Goal: Navigation & Orientation: Find specific page/section

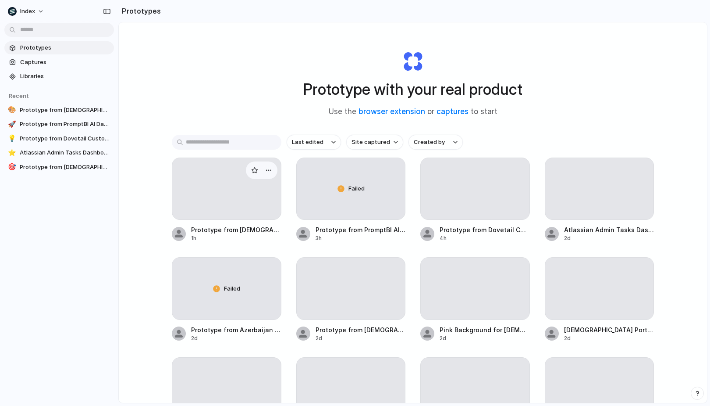
click at [187, 210] on div at bounding box center [227, 188] width 110 height 62
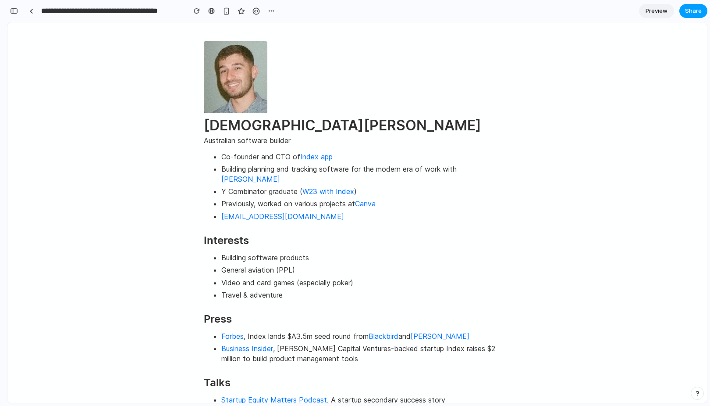
click at [690, 7] on span "Share" at bounding box center [693, 11] width 17 height 9
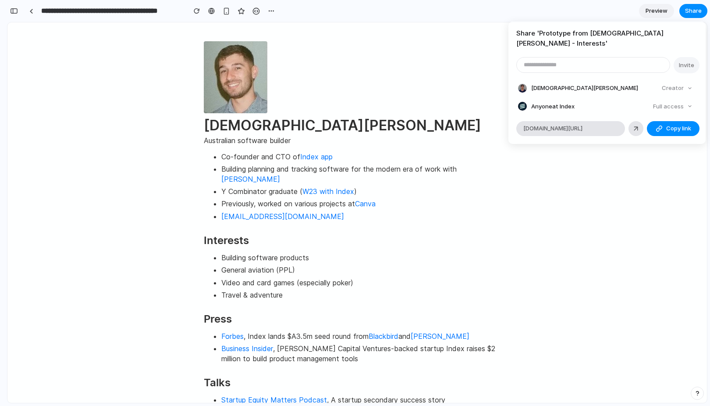
click at [598, 158] on div "Share ' Prototype from [DEMOGRAPHIC_DATA][PERSON_NAME] - Interests ' Invite [PE…" at bounding box center [355, 203] width 710 height 406
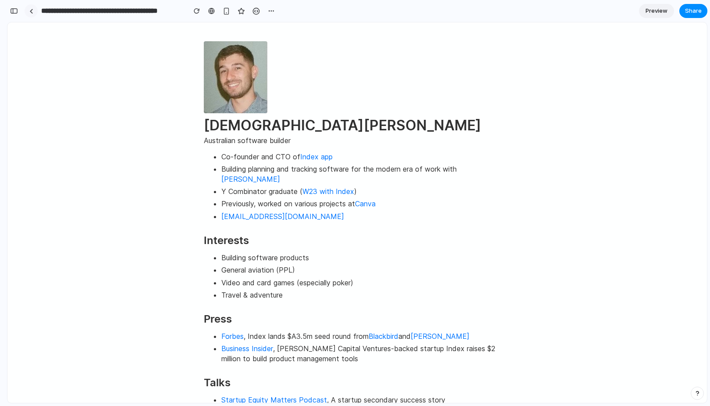
click at [29, 10] on div at bounding box center [31, 11] width 4 height 5
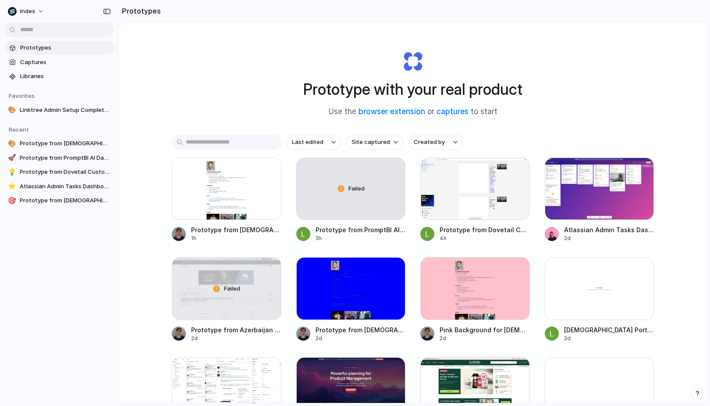
click at [158, 145] on div "Prototype with your real product Use the browser extension or captures to start…" at bounding box center [413, 235] width 588 height 427
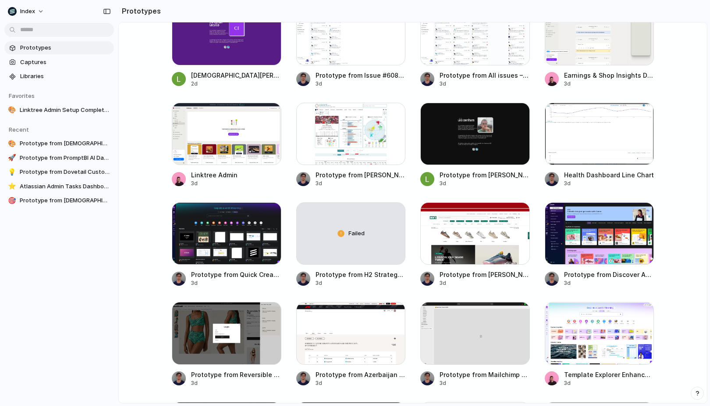
scroll to position [258, 0]
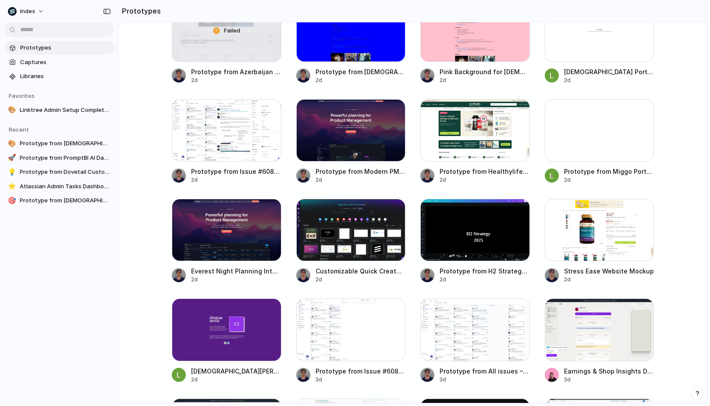
click at [144, 200] on main "Prototype with your real product Use the browser extension or captures to start…" at bounding box center [412, 212] width 589 height 381
click at [143, 217] on main "Prototype with your real product Use the browser extension or captures to start…" at bounding box center [412, 212] width 589 height 381
click at [185, 229] on div at bounding box center [227, 230] width 110 height 62
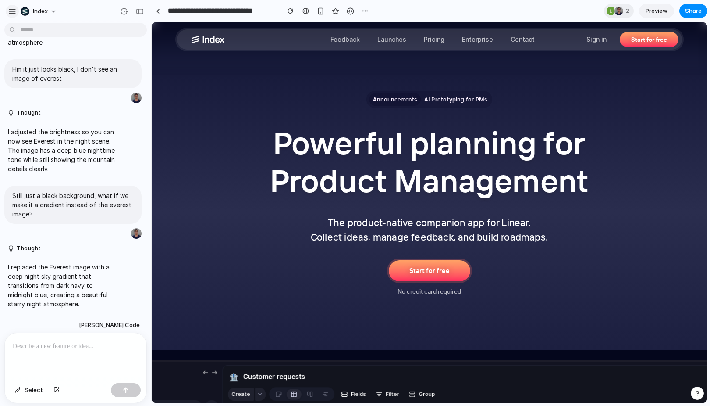
click at [11, 8] on div "button" at bounding box center [12, 11] width 8 height 8
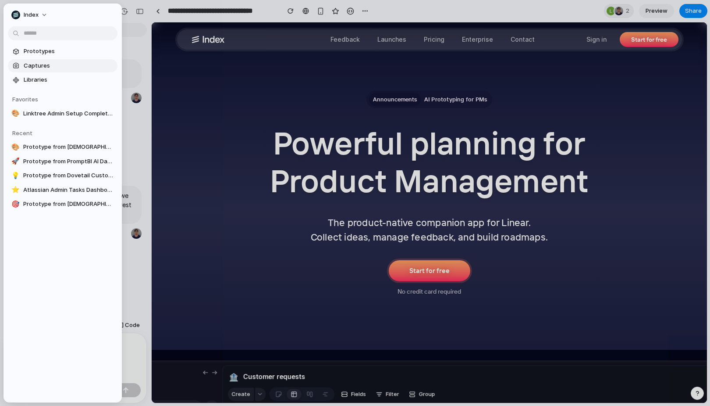
click at [30, 63] on span "Captures" at bounding box center [69, 65] width 90 height 9
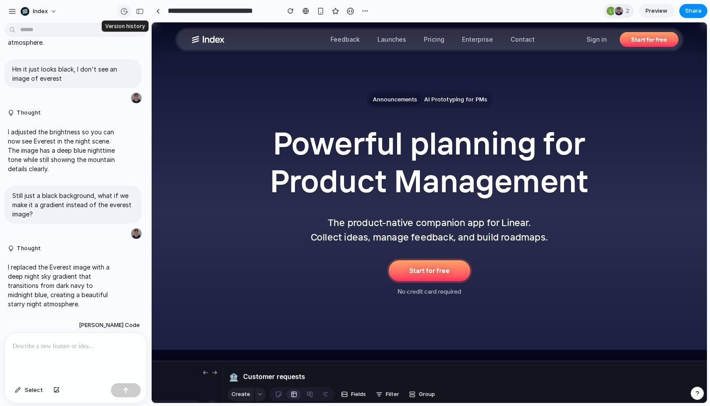
click at [125, 7] on div "button" at bounding box center [124, 11] width 8 height 8
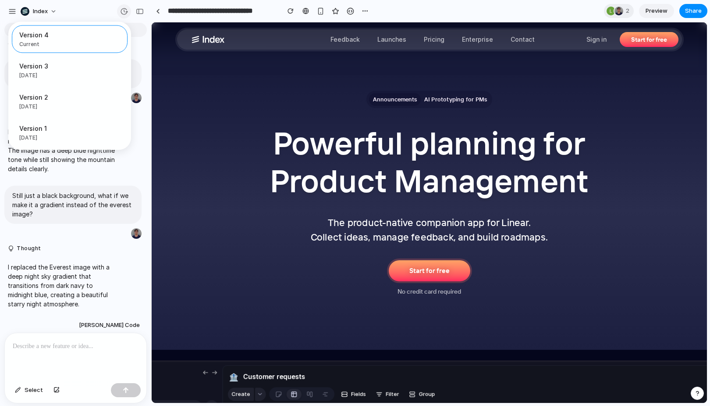
click at [125, 7] on div "Version 4 Current Version 3 [DATE] Restore Version 2 [DATE] Restore Version 1 […" at bounding box center [355, 203] width 710 height 406
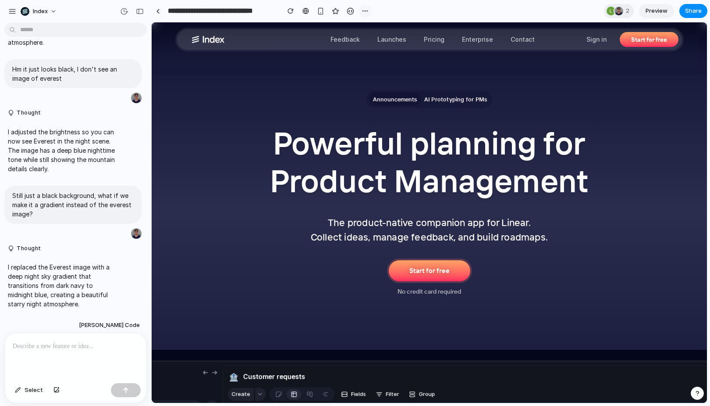
click at [363, 8] on div "button" at bounding box center [365, 10] width 7 height 7
click at [363, 8] on div "Duplicate Delete" at bounding box center [355, 203] width 710 height 406
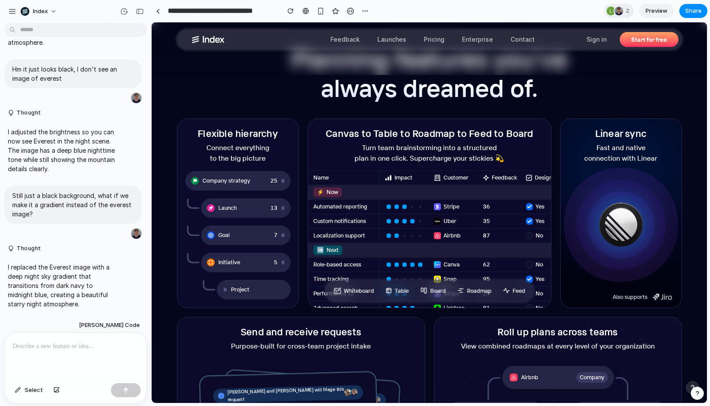
scroll to position [958, 0]
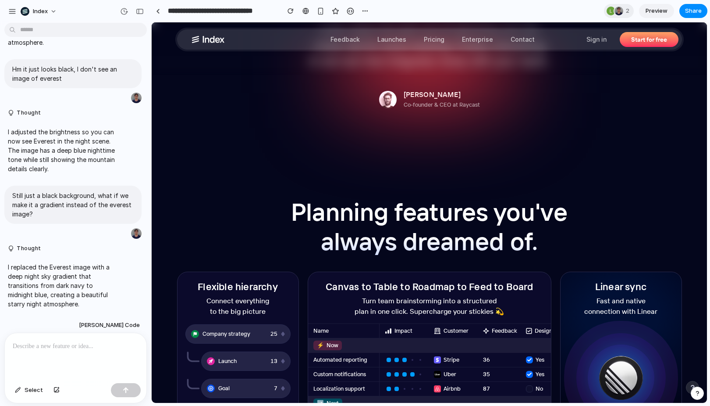
drag, startPoint x: 389, startPoint y: 103, endPoint x: 398, endPoint y: 149, distance: 47.8
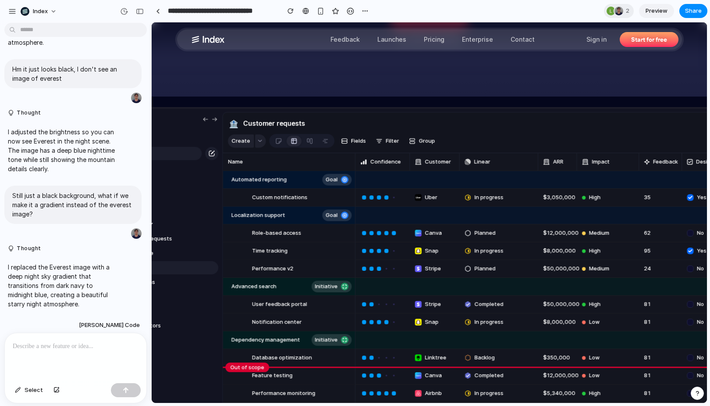
scroll to position [0, 0]
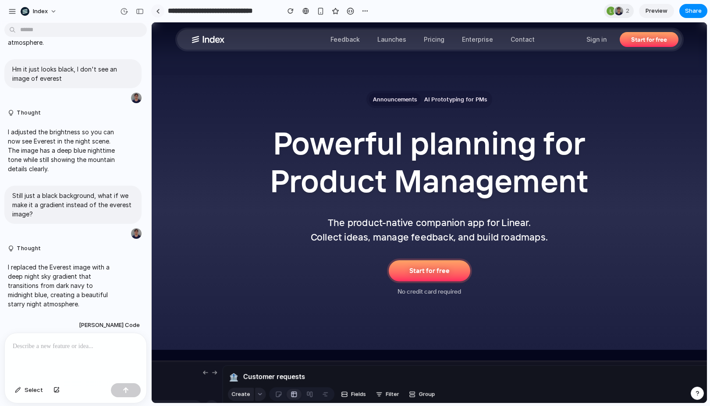
click at [159, 7] on link at bounding box center [157, 10] width 13 height 13
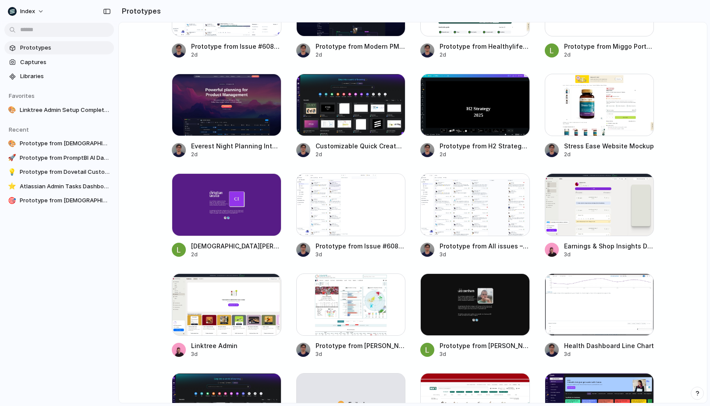
scroll to position [381, 0]
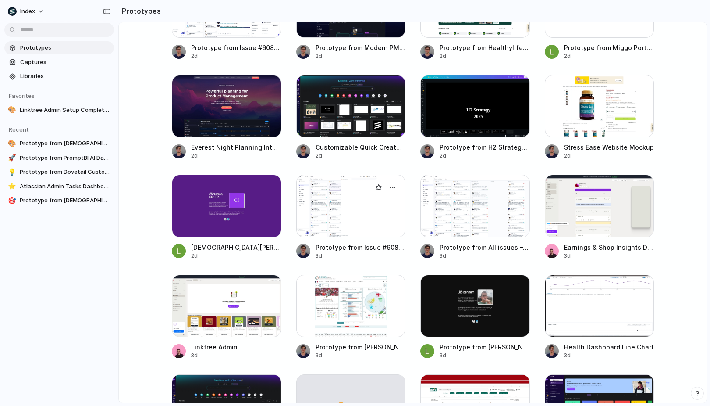
click at [355, 224] on div at bounding box center [351, 205] width 110 height 62
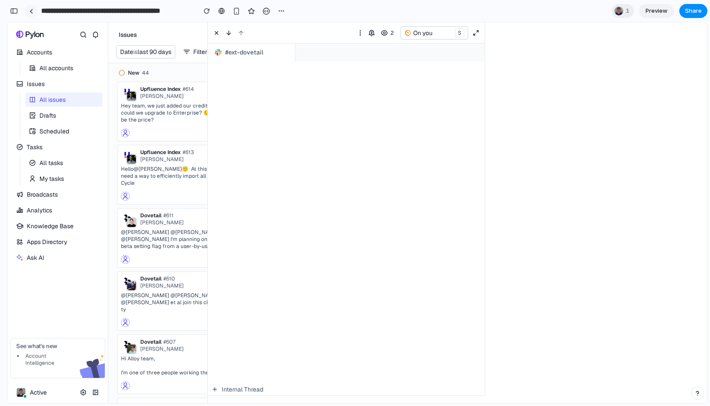
click at [31, 11] on div at bounding box center [31, 11] width 4 height 5
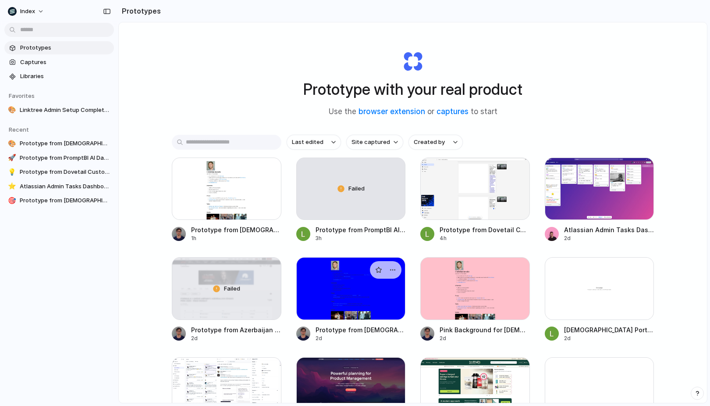
click at [339, 267] on div at bounding box center [351, 288] width 110 height 62
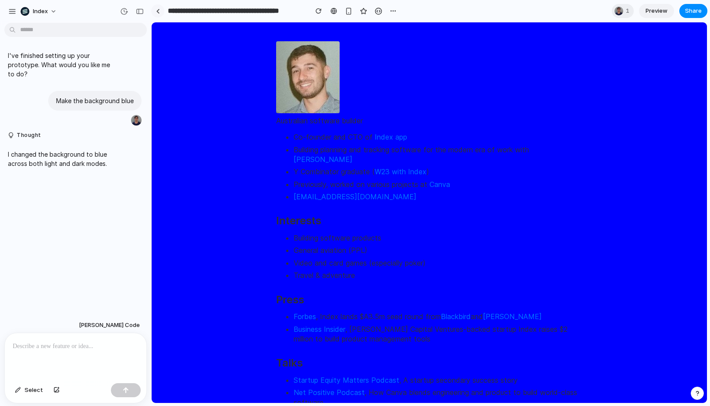
click at [160, 13] on link at bounding box center [157, 10] width 13 height 13
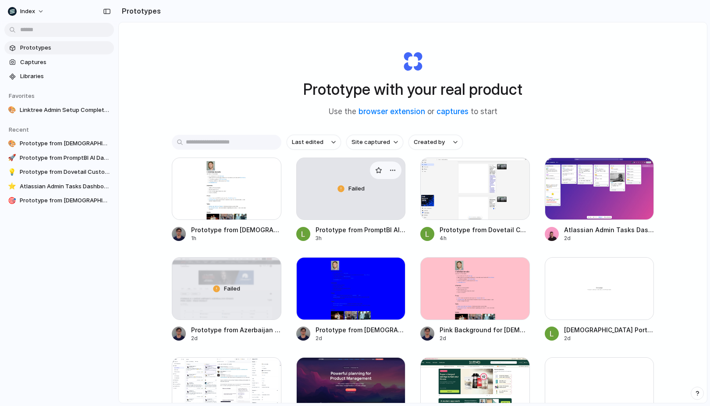
click at [362, 223] on link "Failed Prototype from PromptBI AI Data Analyst 3h" at bounding box center [351, 199] width 110 height 85
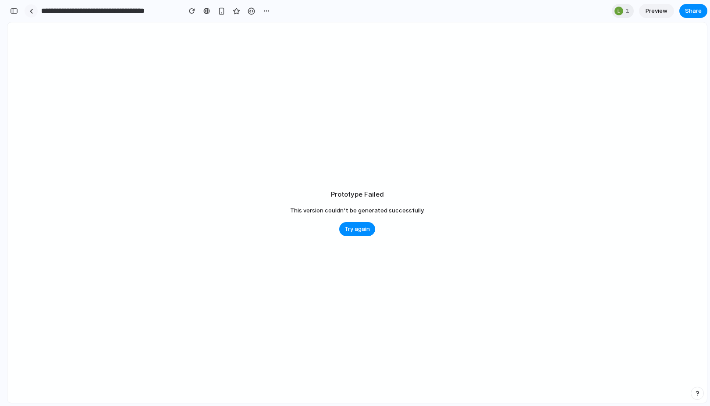
click at [32, 11] on div at bounding box center [31, 11] width 4 height 5
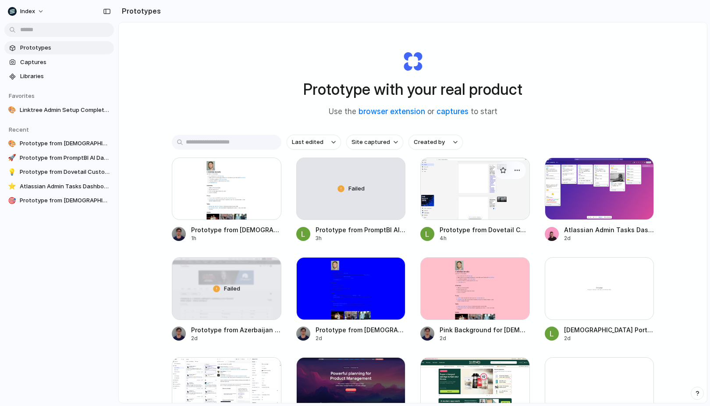
click at [437, 200] on div at bounding box center [475, 188] width 110 height 62
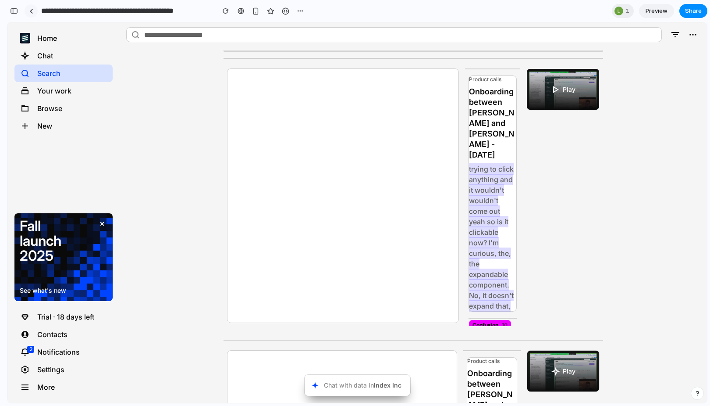
click at [28, 11] on link at bounding box center [31, 10] width 13 height 13
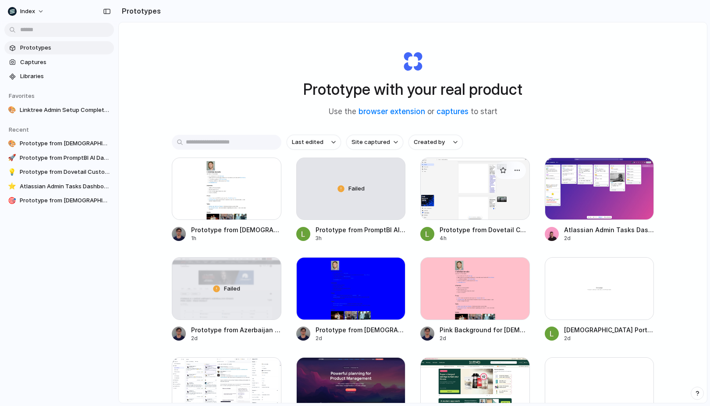
click at [463, 210] on div at bounding box center [475, 188] width 110 height 62
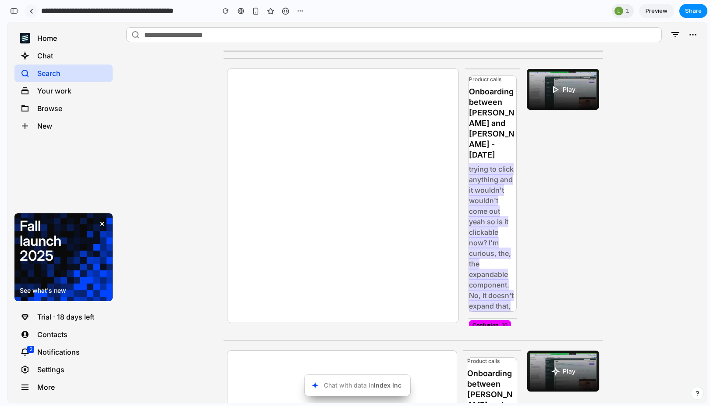
click at [36, 11] on link at bounding box center [31, 10] width 13 height 13
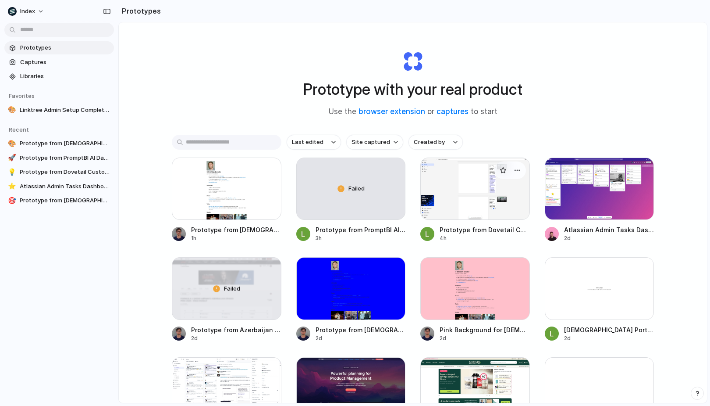
click at [470, 222] on link "Prototype from Dovetail Customer Insights Platform 4h" at bounding box center [475, 199] width 110 height 85
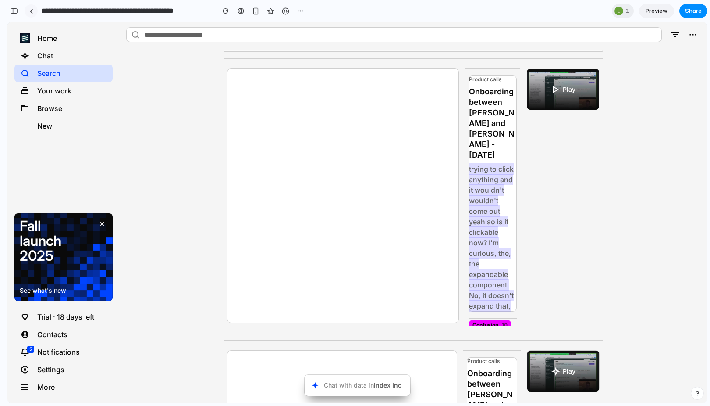
click at [33, 11] on link at bounding box center [31, 10] width 13 height 13
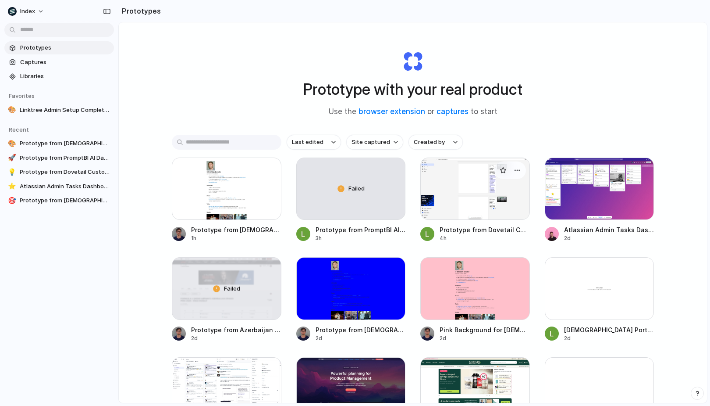
click at [472, 207] on div at bounding box center [475, 188] width 110 height 62
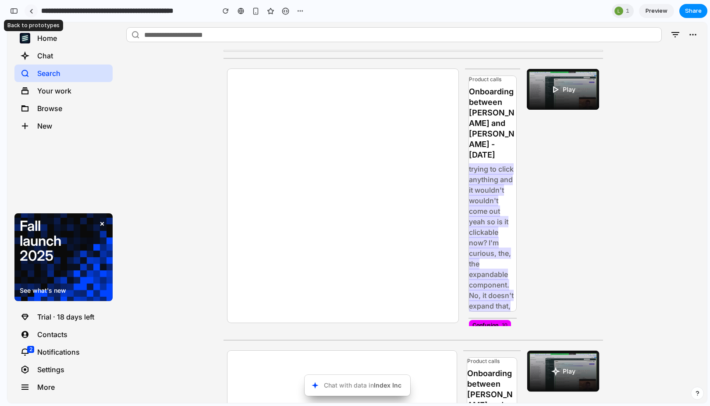
click at [29, 7] on link at bounding box center [31, 10] width 13 height 13
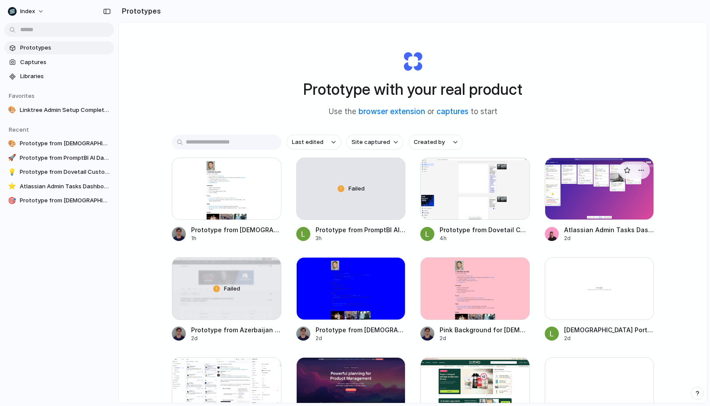
click at [593, 190] on div at bounding box center [600, 188] width 110 height 62
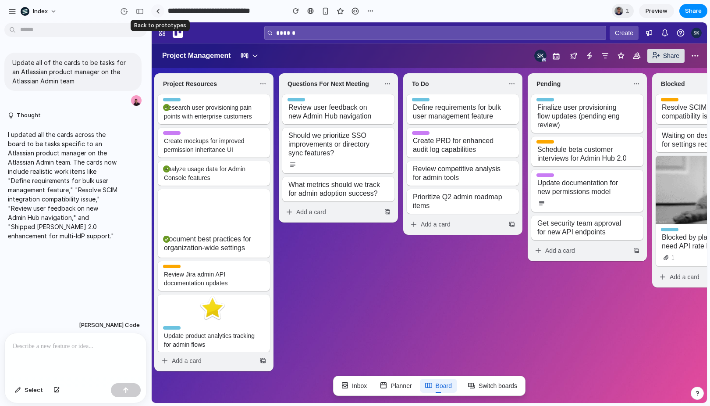
click at [156, 11] on div at bounding box center [158, 11] width 4 height 5
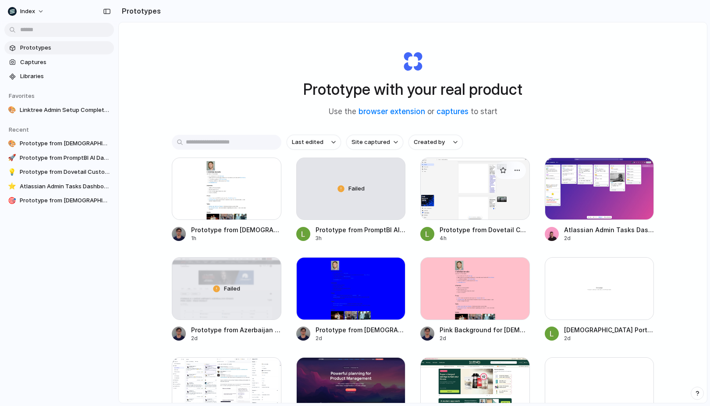
click at [457, 187] on div at bounding box center [475, 188] width 110 height 62
